Goal: Information Seeking & Learning: Learn about a topic

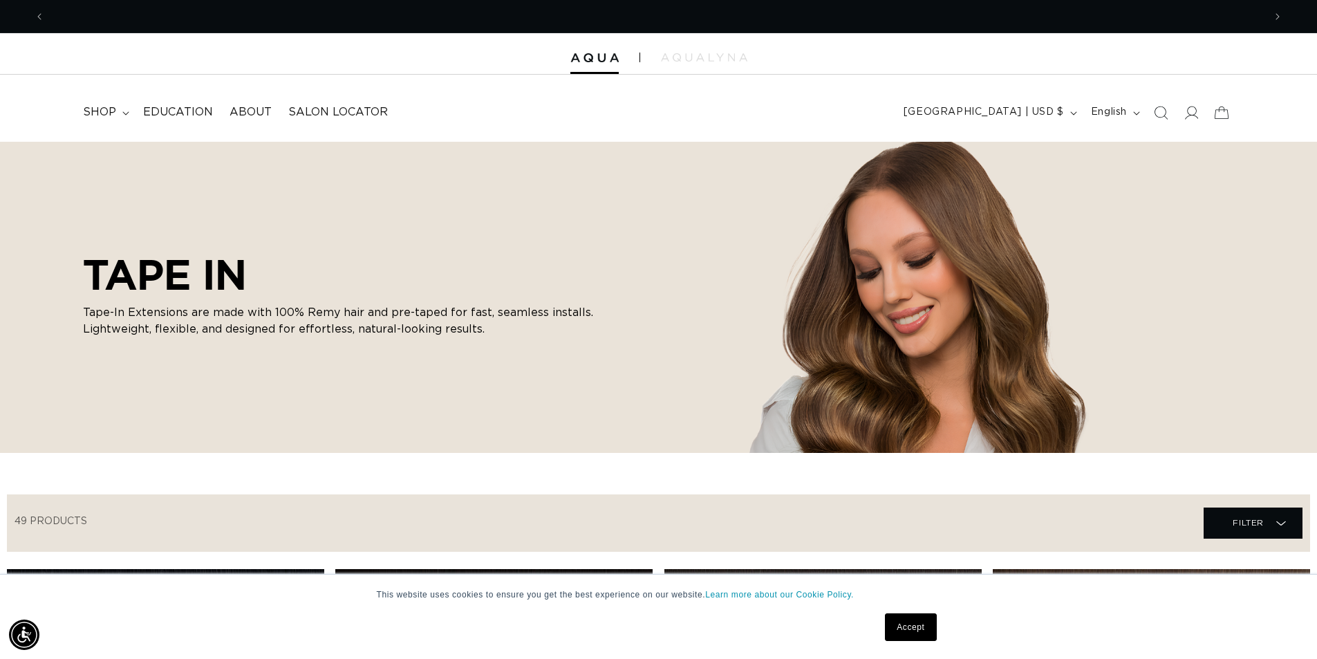
scroll to position [0, 2438]
click at [183, 115] on span "Education" at bounding box center [178, 112] width 70 height 15
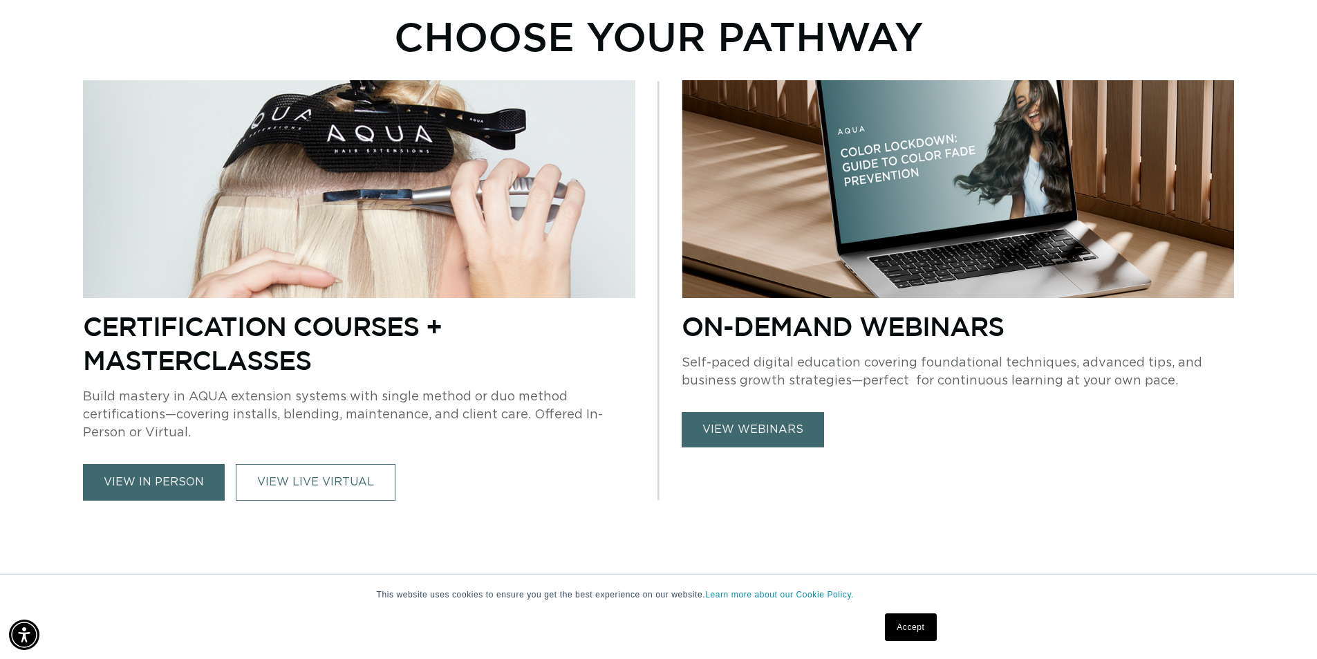
scroll to position [968, 0]
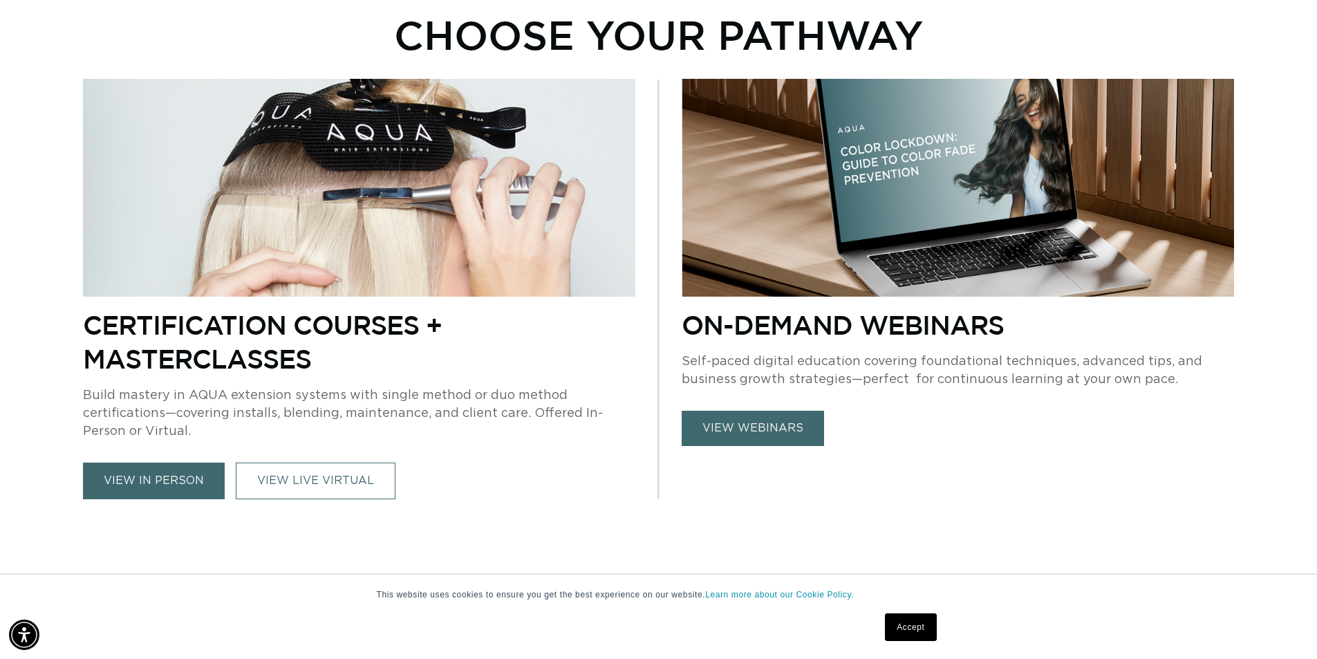
click at [736, 418] on link "view webinars" at bounding box center [753, 428] width 142 height 35
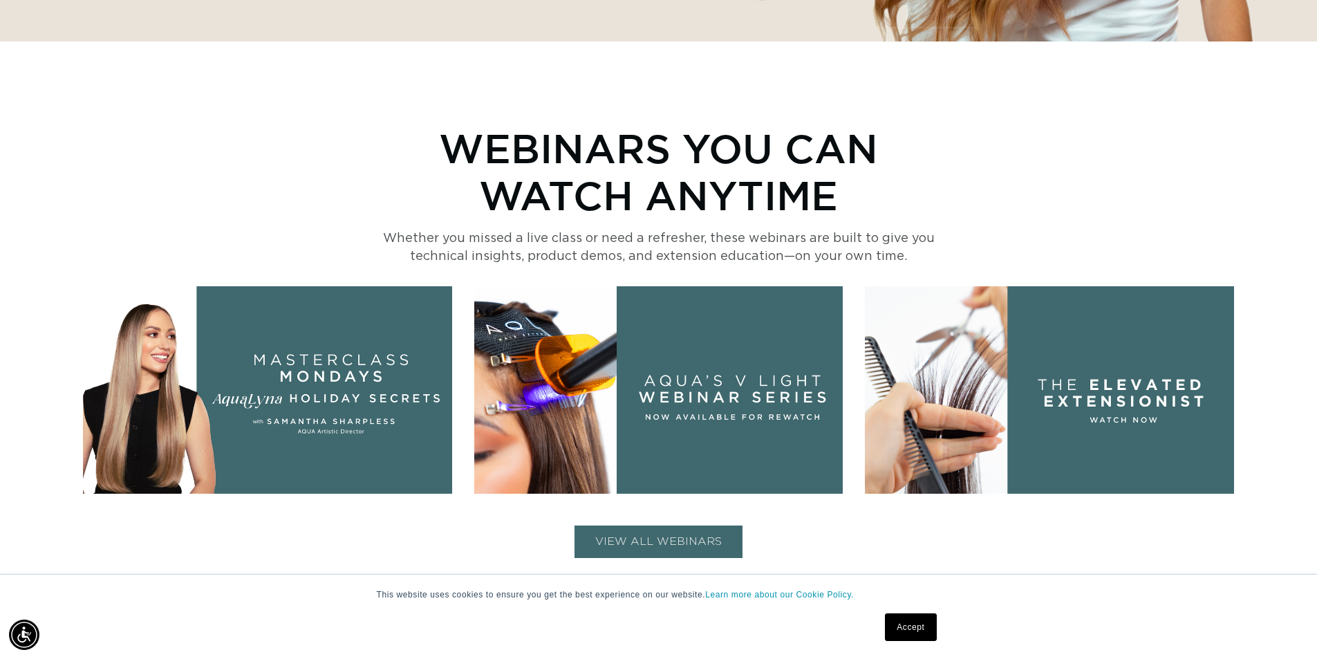
click at [702, 541] on button "VIEW ALL WEBINARS" at bounding box center [659, 542] width 168 height 32
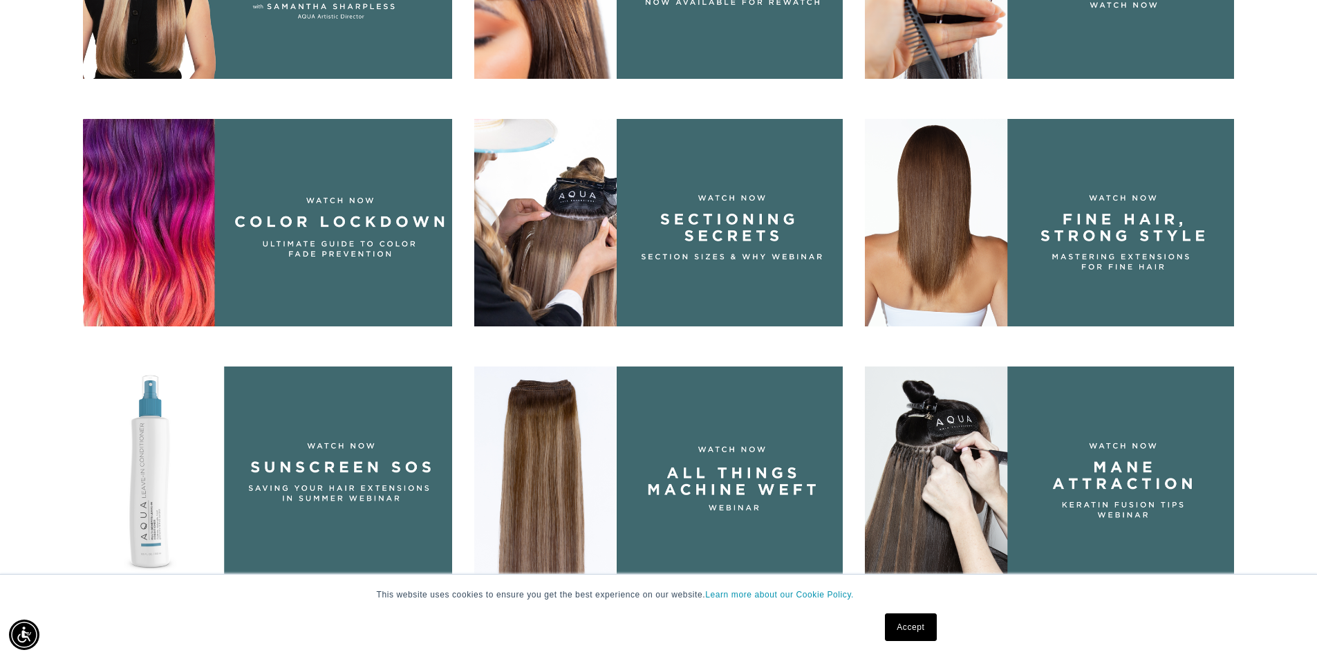
click at [999, 202] on img at bounding box center [1049, 222] width 369 height 207
click at [761, 259] on img at bounding box center [658, 222] width 369 height 207
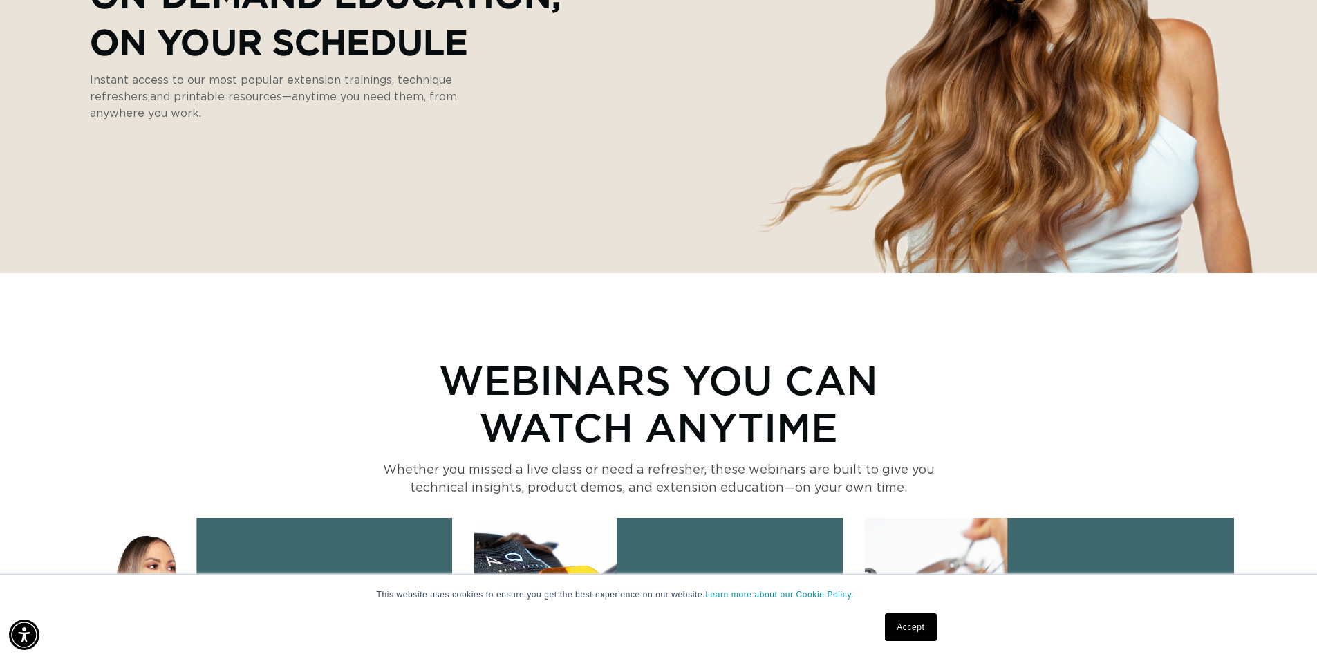
scroll to position [346, 0]
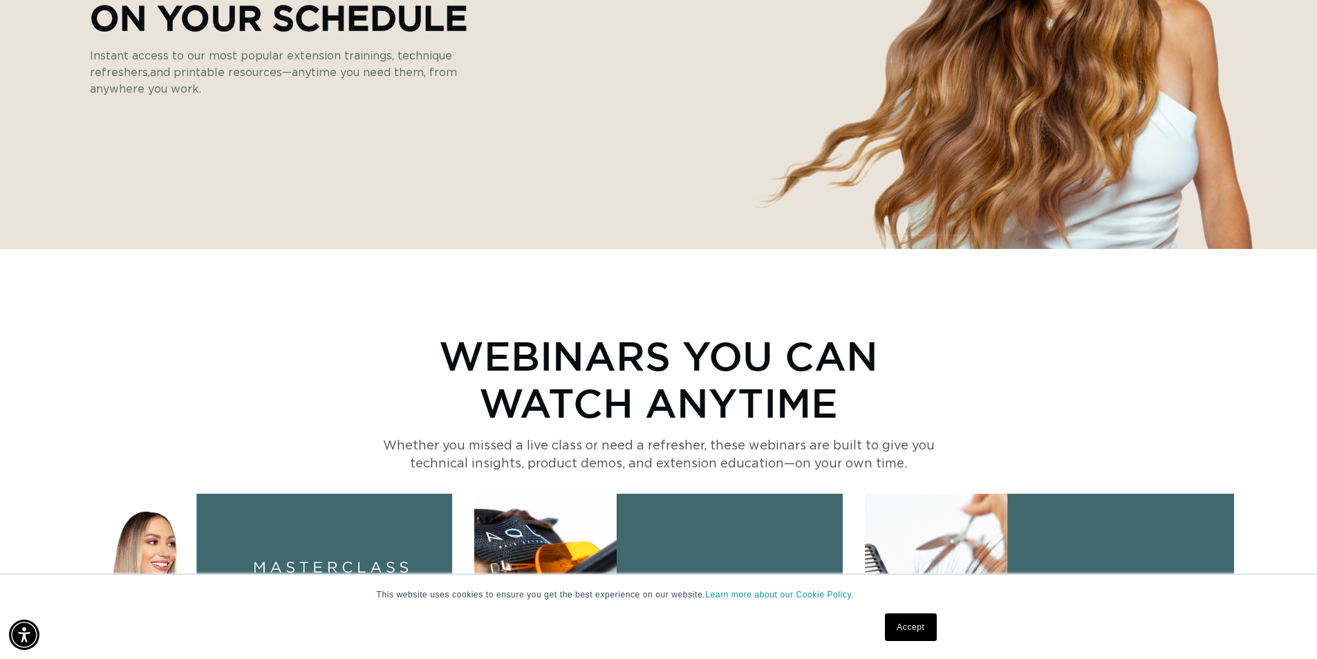
click at [902, 622] on link "Accept" at bounding box center [910, 627] width 51 height 28
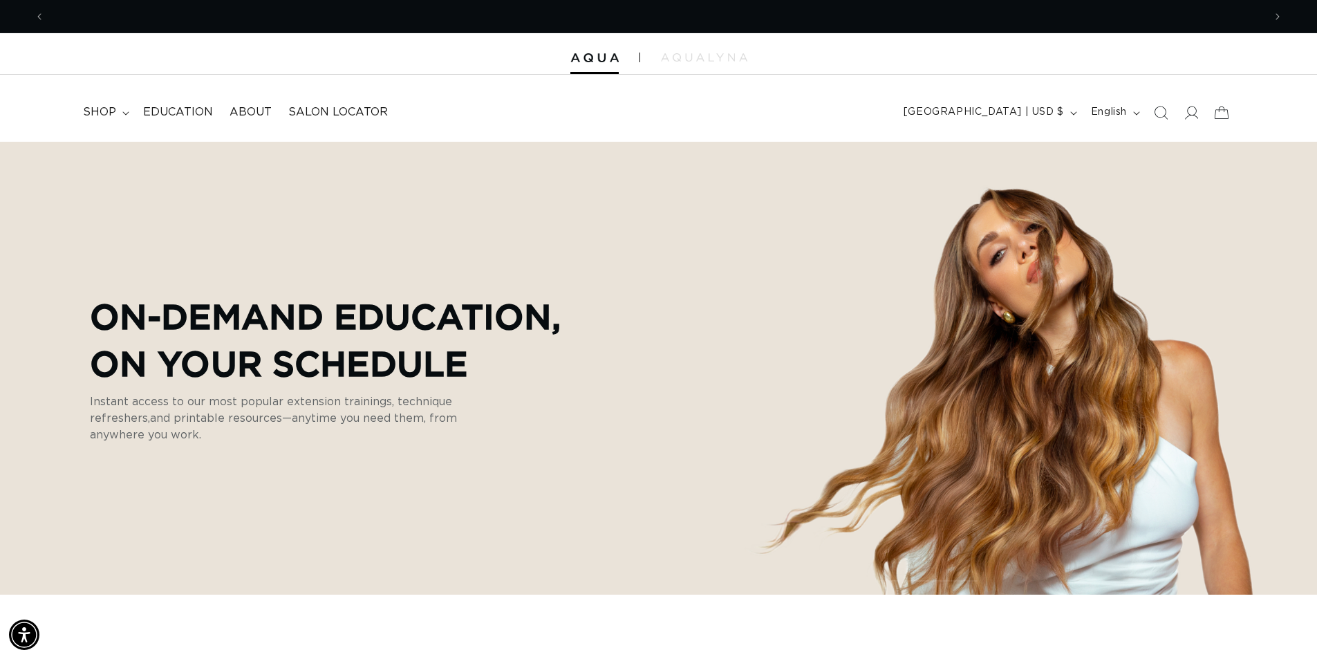
scroll to position [0, 0]
click at [710, 57] on img at bounding box center [704, 57] width 86 height 8
